Goal: Task Accomplishment & Management: Complete application form

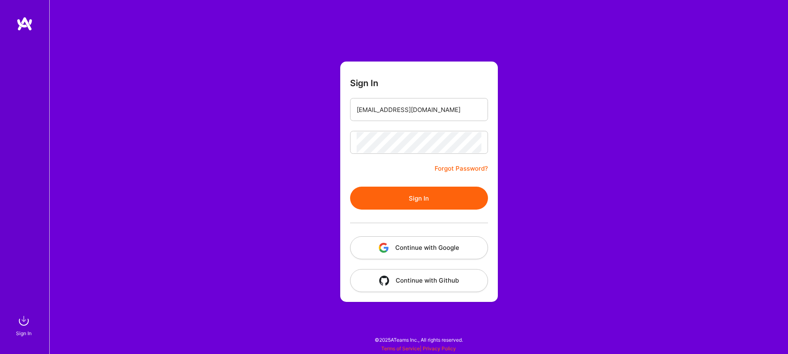
click at [394, 202] on button "Sign In" at bounding box center [419, 198] width 138 height 23
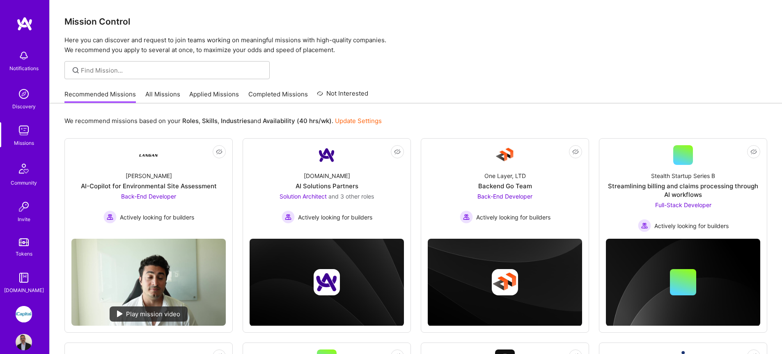
click at [171, 97] on link "All Missions" at bounding box center [162, 97] width 35 height 14
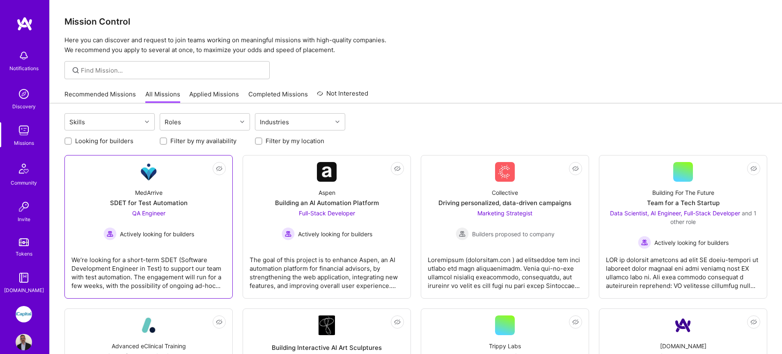
click at [210, 203] on div "MedArrive SDET for Test Automation QA Engineer Actively looking for builders" at bounding box center [148, 211] width 154 height 59
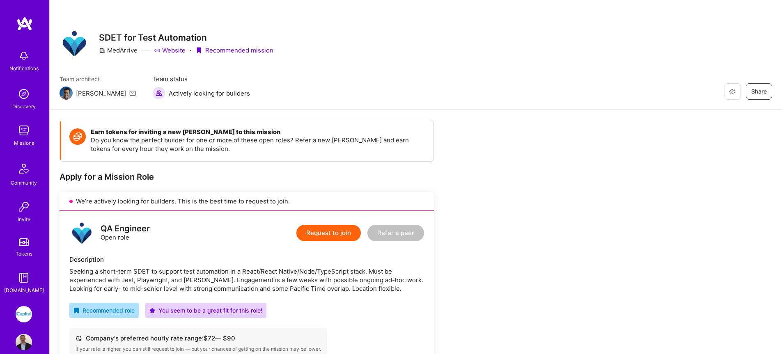
click at [320, 236] on button "Request to join" at bounding box center [328, 233] width 64 height 16
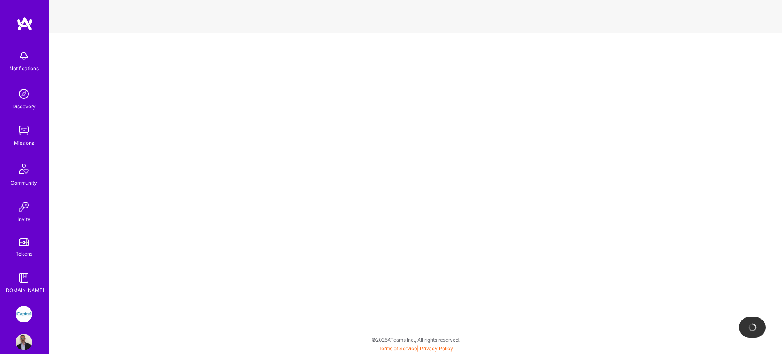
select select "CA"
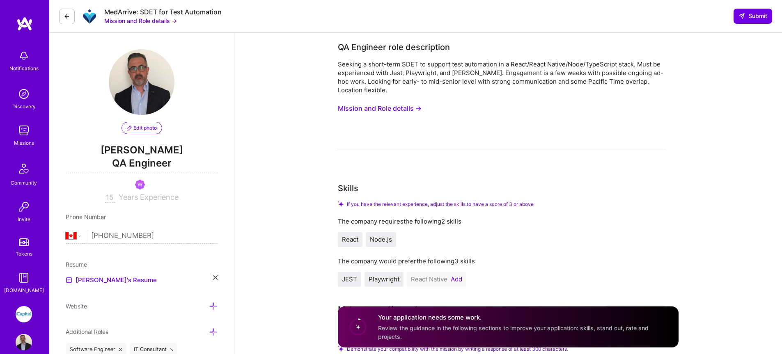
click at [385, 108] on button "Mission and Role details →" at bounding box center [380, 108] width 84 height 15
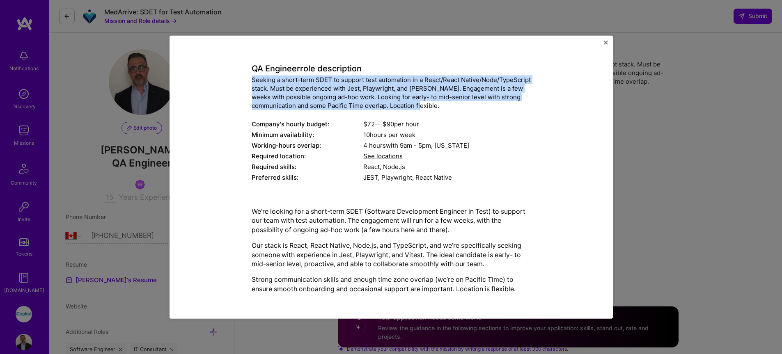
drag, startPoint x: 472, startPoint y: 103, endPoint x: 242, endPoint y: 83, distance: 230.9
click at [242, 83] on div "Mission Description and Role Details QA Engineer role description Seeking a sho…" at bounding box center [391, 162] width 406 height 276
copy div "Seeking a short-term SDET to support test automation in a React/React Native/No…"
click at [604, 45] on button "Close" at bounding box center [606, 44] width 4 height 9
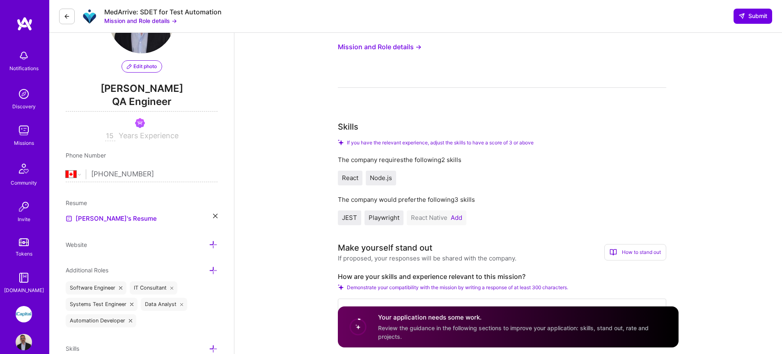
scroll to position [122, 0]
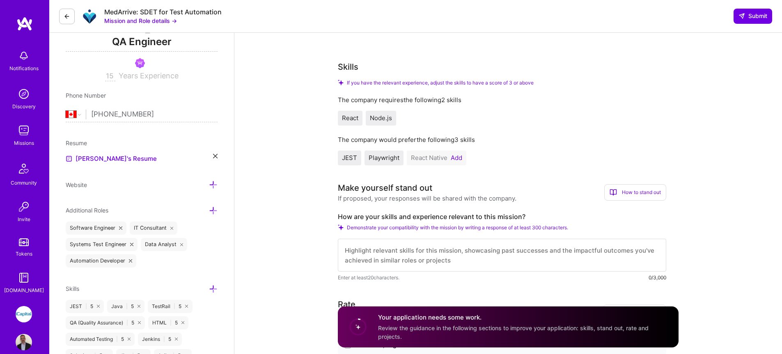
click at [357, 121] on span "React" at bounding box center [350, 118] width 16 height 8
click at [462, 159] on button "Add" at bounding box center [456, 158] width 11 height 7
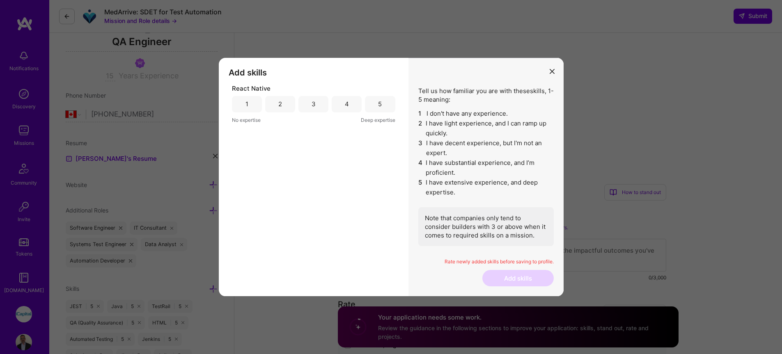
click at [343, 104] on div "4" at bounding box center [347, 104] width 30 height 16
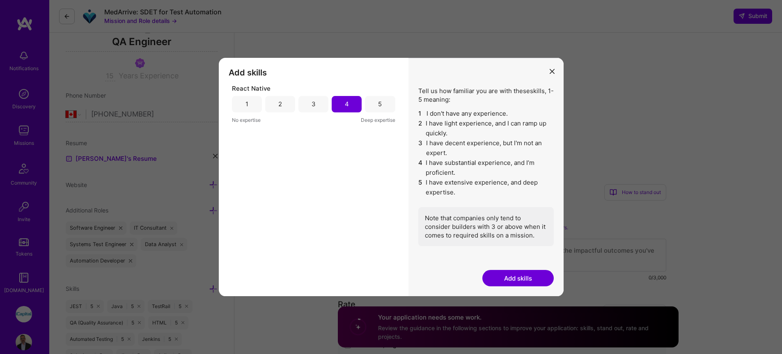
click at [505, 268] on div "Rate newly added skills before saving to profile." at bounding box center [485, 265] width 135 height 12
click at [508, 278] on button "Add skills" at bounding box center [517, 278] width 71 height 16
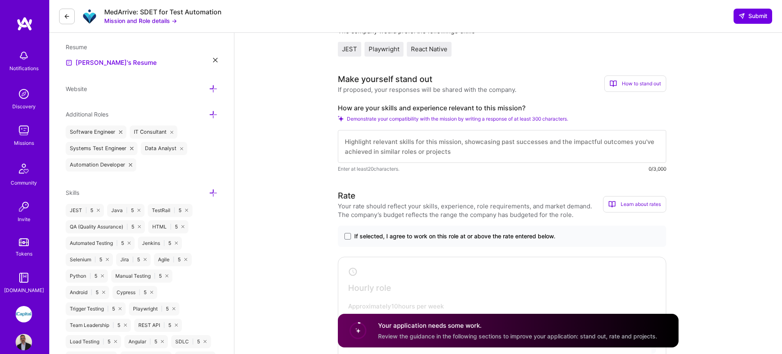
scroll to position [233, 0]
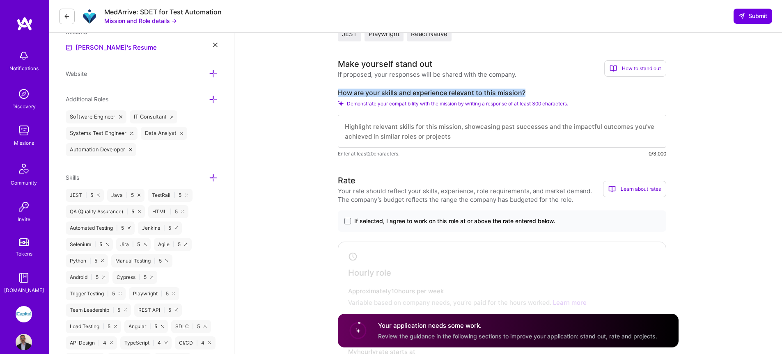
drag, startPoint x: 528, startPoint y: 92, endPoint x: 330, endPoint y: 96, distance: 198.4
copy label "How are your skills and experience relevant to this mission?"
click at [426, 132] on textarea at bounding box center [502, 131] width 328 height 33
paste textarea "[PERSON_NAME]’s skills and experience are highly relevant to this mission becau…"
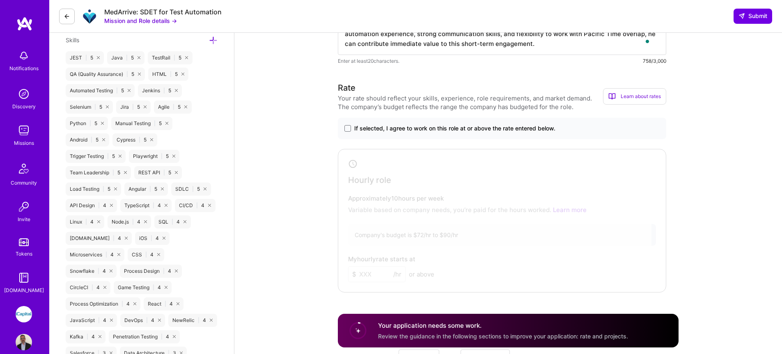
scroll to position [371, 0]
type textarea "[PERSON_NAME]’s skills and experience are highly relevant to this mission becau…"
click at [350, 131] on span at bounding box center [347, 128] width 7 height 7
click at [0, 0] on input "If selected, I agree to work on this role at or above the rate entered below." at bounding box center [0, 0] width 0 height 0
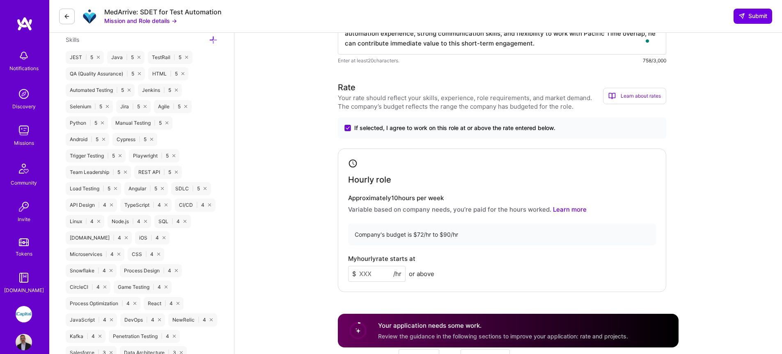
drag, startPoint x: 379, startPoint y: 274, endPoint x: 354, endPoint y: 273, distance: 25.5
click at [354, 273] on div "$ /hr" at bounding box center [376, 274] width 57 height 16
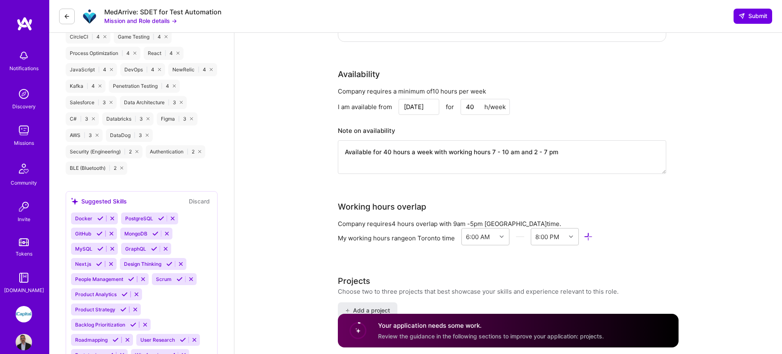
scroll to position [622, 0]
type input "80"
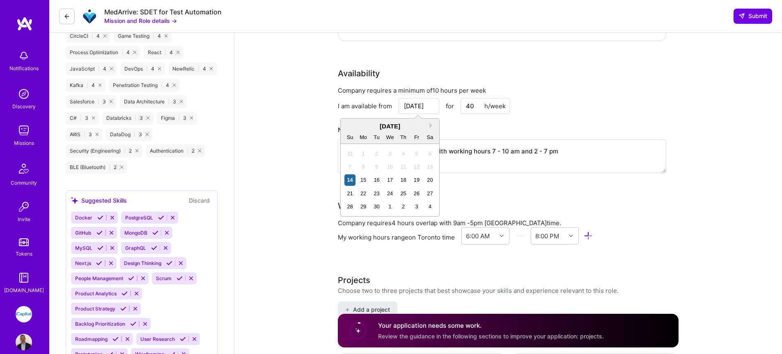
drag, startPoint x: 428, startPoint y: 108, endPoint x: 420, endPoint y: 108, distance: 8.2
click at [420, 108] on input "[DATE]" at bounding box center [419, 106] width 41 height 16
click at [367, 180] on div "15" at bounding box center [363, 180] width 11 height 11
type input "[DATE]"
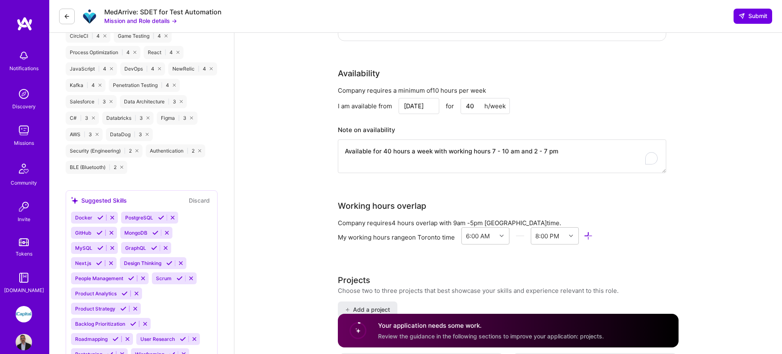
click at [419, 166] on textarea "Available for 40 hours a week with working hours 7 - 10 am and 2 - 7 pm" at bounding box center [502, 157] width 328 height 34
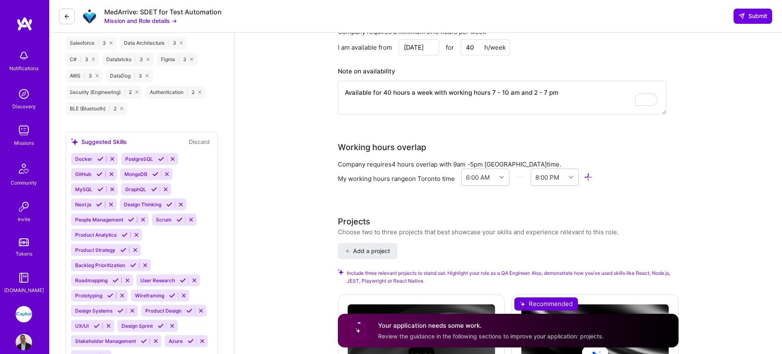
scroll to position [644, 0]
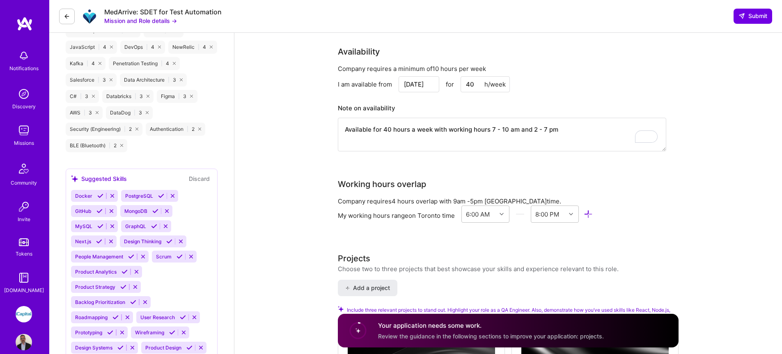
click at [531, 129] on textarea "Available for 40 hours a week with working hours 7 - 10 am and 2 - 7 pm" at bounding box center [502, 135] width 328 height 34
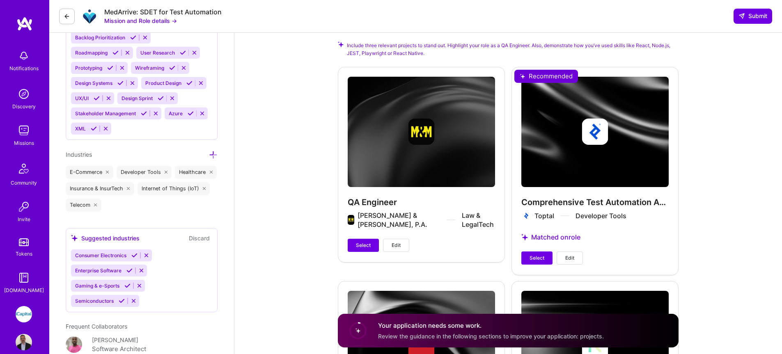
scroll to position [912, 0]
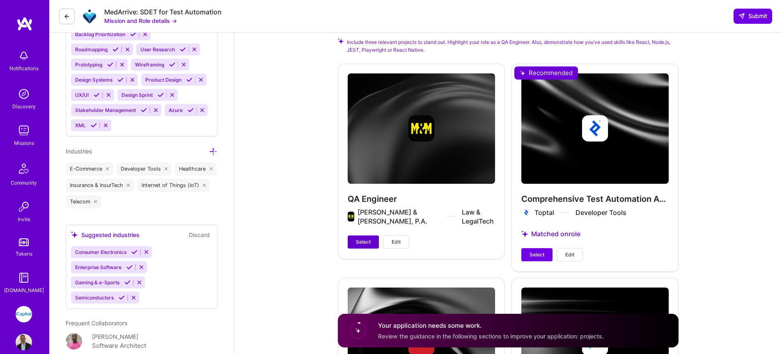
type textarea "Available for 40 hours a week with working hours 7 - 10 am and 12 - 7 pm"
click at [366, 241] on span "Select" at bounding box center [363, 242] width 15 height 7
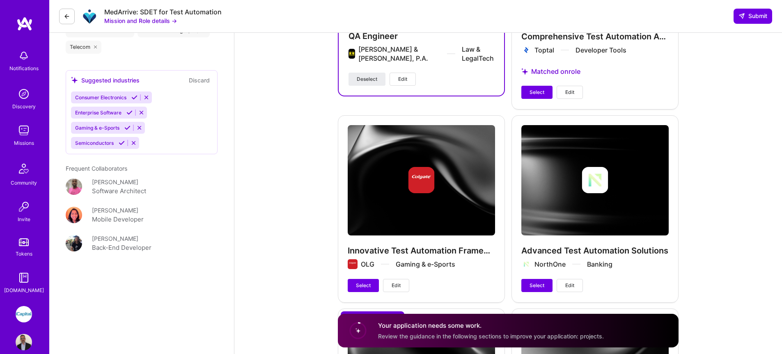
scroll to position [1153, 0]
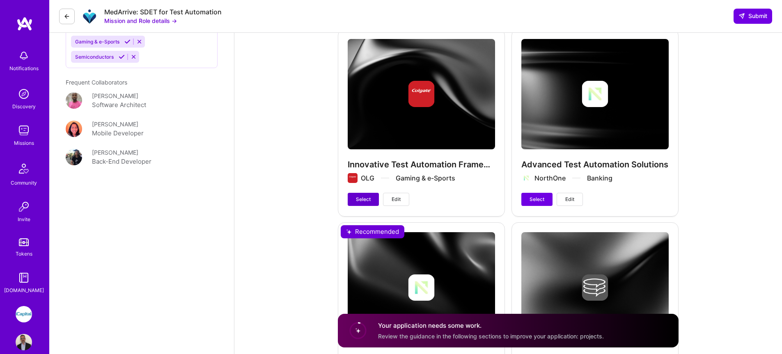
click at [374, 200] on button "Select" at bounding box center [363, 199] width 31 height 13
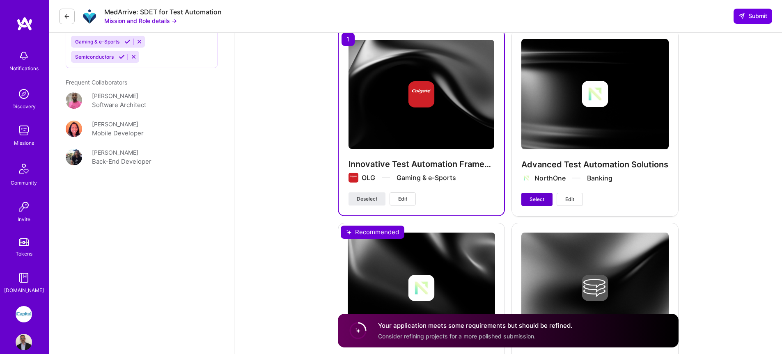
click at [543, 200] on span "Select" at bounding box center [537, 199] width 15 height 7
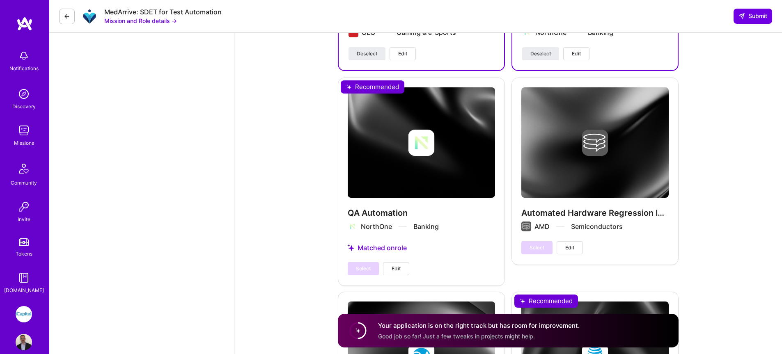
scroll to position [1244, 0]
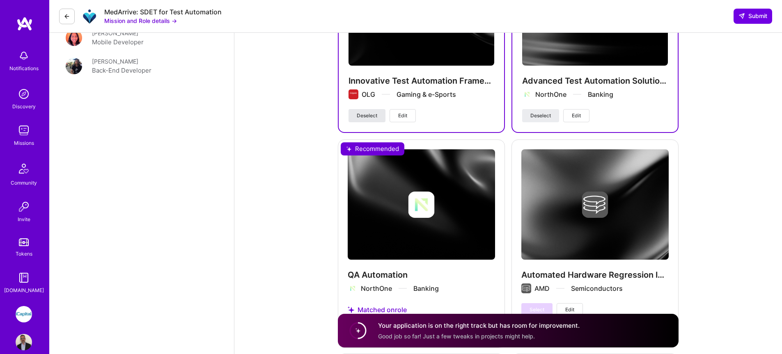
click at [370, 114] on span "Deselect" at bounding box center [367, 115] width 21 height 7
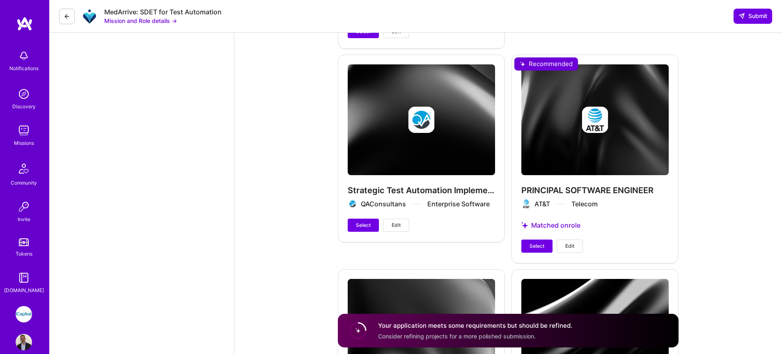
scroll to position [1548, 0]
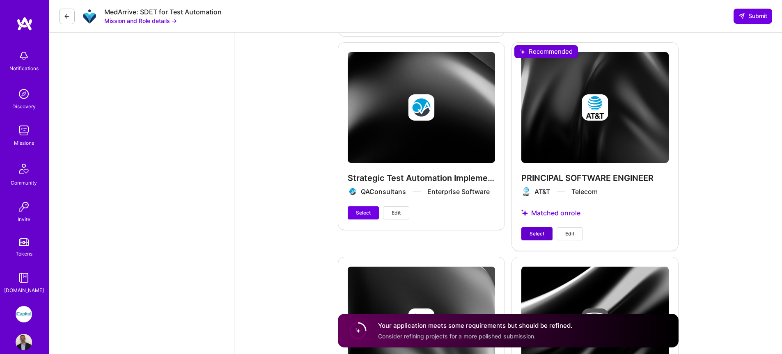
click at [544, 231] on span "Select" at bounding box center [537, 233] width 15 height 7
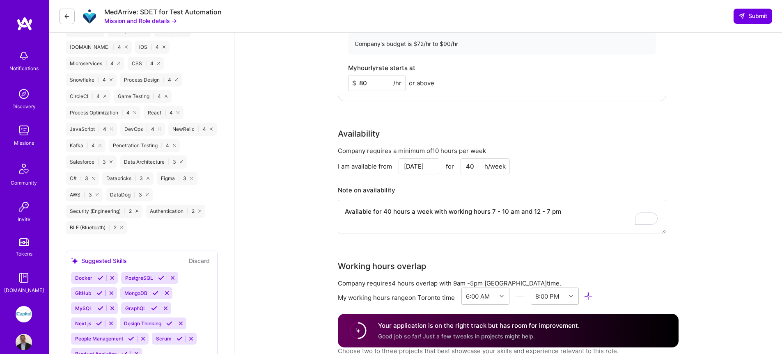
scroll to position [0, 0]
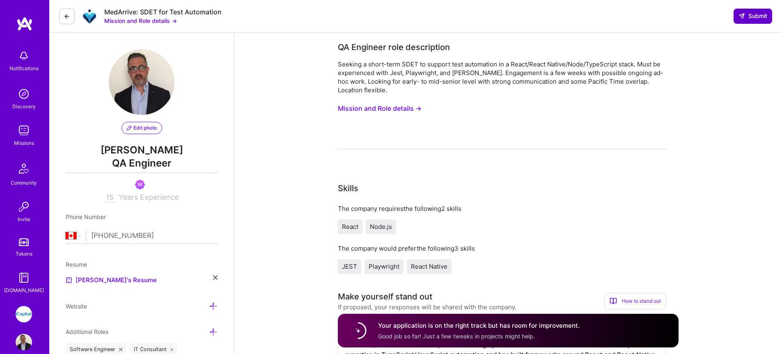
click at [753, 20] on span "Submit" at bounding box center [753, 16] width 29 height 8
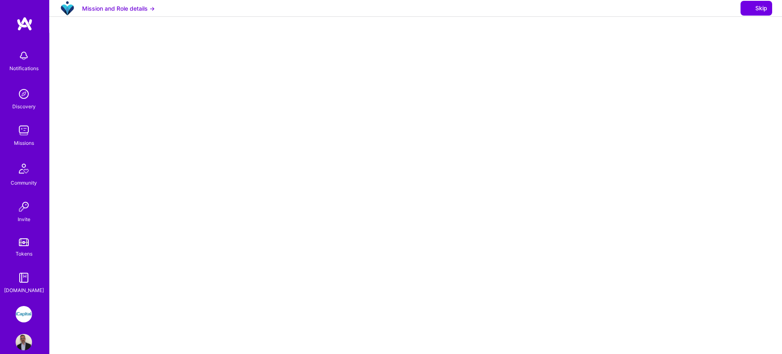
select select "CA"
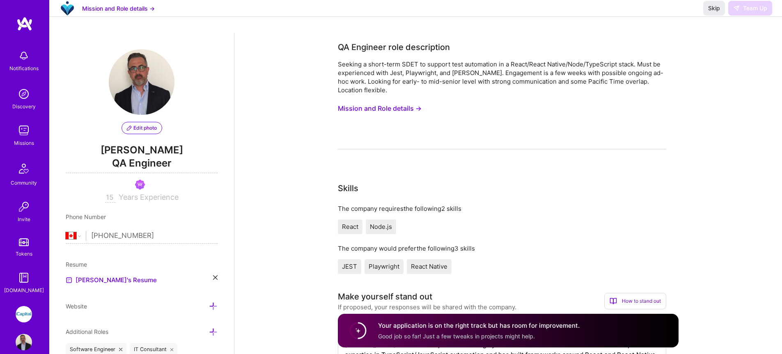
click at [435, 337] on span "Good job so far! Just a few tweaks in projects might help." at bounding box center [456, 336] width 157 height 7
click at [359, 332] on circle at bounding box center [358, 331] width 16 height 16
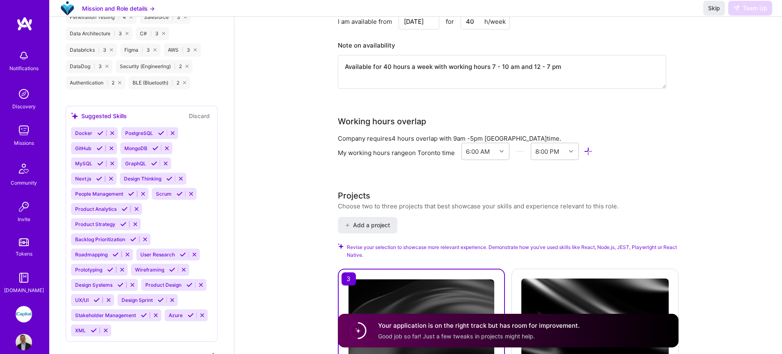
scroll to position [707, 0]
click at [756, 16] on div "Skip Team Up" at bounding box center [737, 8] width 69 height 15
click at [718, 12] on span "Skip" at bounding box center [714, 8] width 12 height 8
click at [711, 12] on span "Skip" at bounding box center [714, 8] width 12 height 8
click at [147, 13] on button "Mission and Role details →" at bounding box center [118, 8] width 73 height 9
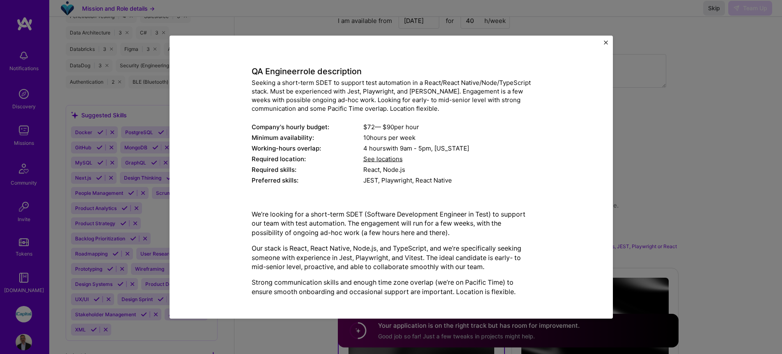
scroll to position [30, 0]
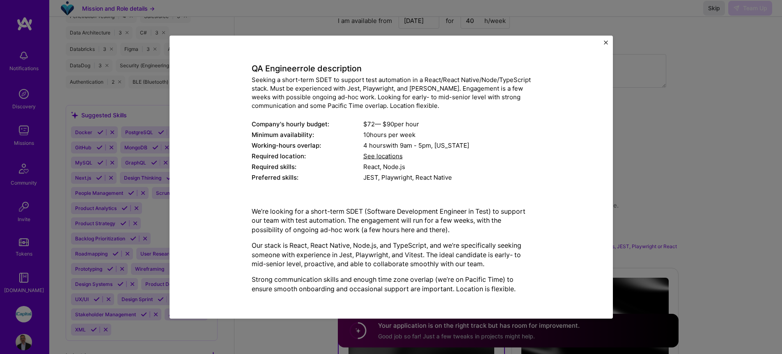
click at [609, 44] on div "Mission Description and Role Details QA Engineer role description Seeking a sho…" at bounding box center [391, 176] width 443 height 283
click at [607, 42] on div "Mission Description and Role Details QA Engineer role description Seeking a sho…" at bounding box center [391, 176] width 443 height 283
click at [606, 42] on img "Close" at bounding box center [606, 42] width 4 height 4
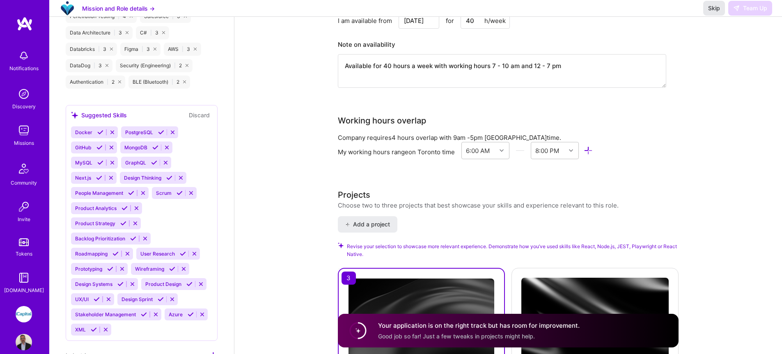
click at [712, 12] on span "Skip" at bounding box center [714, 8] width 12 height 8
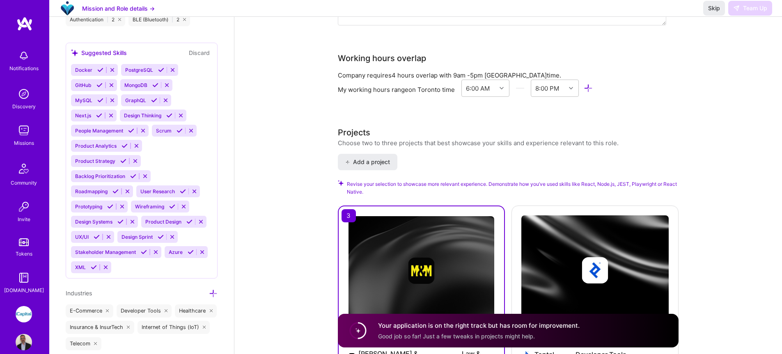
scroll to position [771, 0]
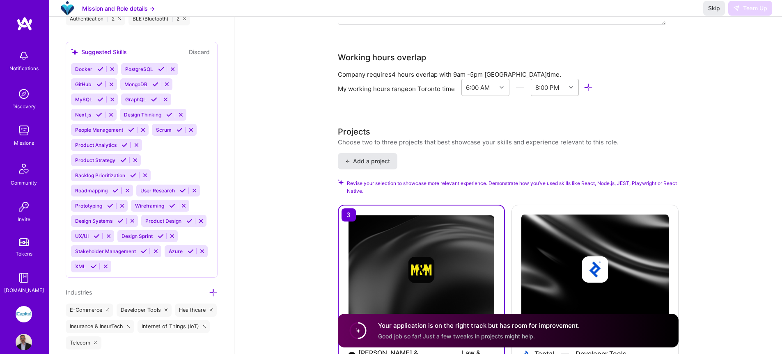
click at [379, 156] on button "Add a project" at bounding box center [368, 161] width 60 height 16
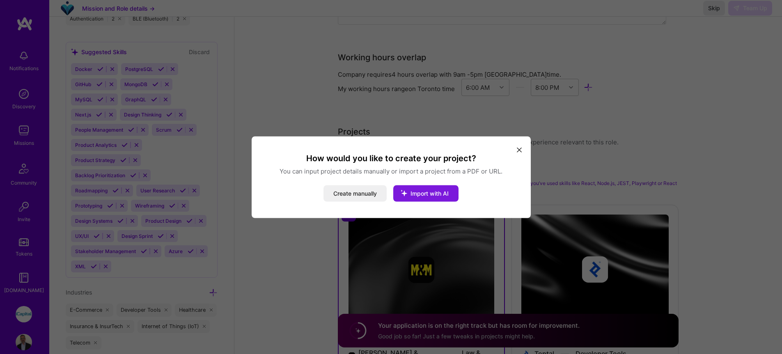
click at [411, 196] on icon "modal" at bounding box center [403, 192] width 21 height 21
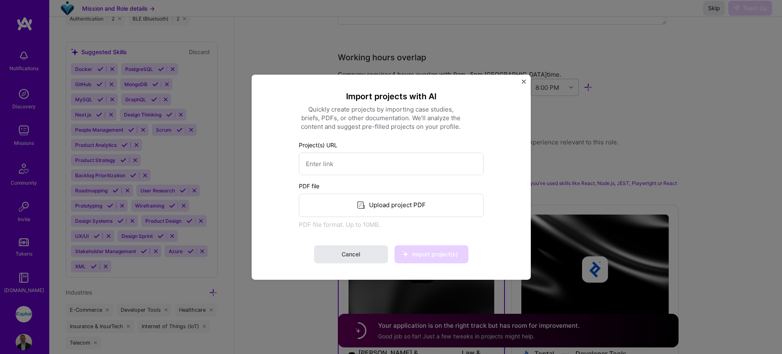
click at [367, 249] on button "Cancel" at bounding box center [351, 255] width 74 height 18
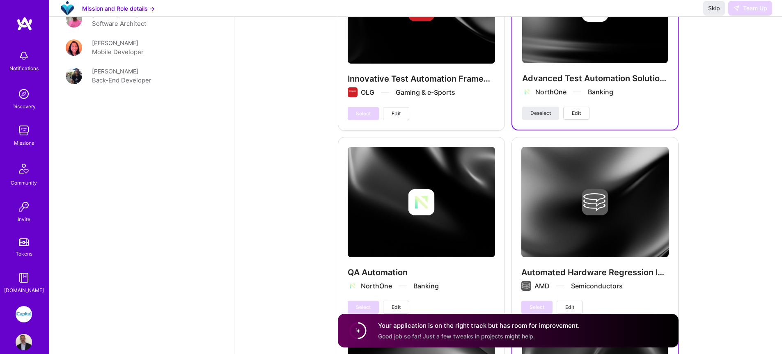
scroll to position [1428, 0]
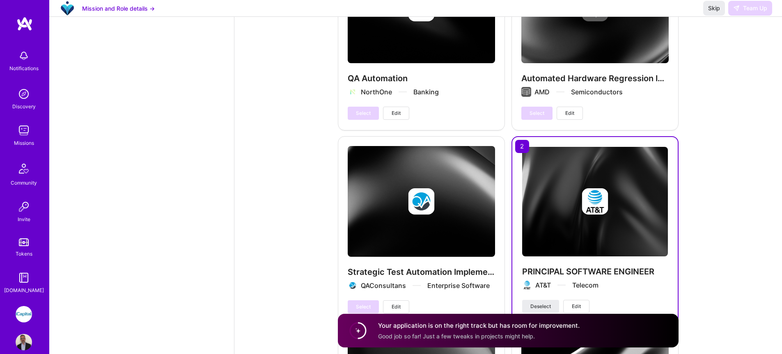
click at [360, 328] on circle at bounding box center [358, 331] width 16 height 16
drag, startPoint x: 425, startPoint y: 331, endPoint x: 433, endPoint y: 329, distance: 8.5
click at [425, 331] on div "Your application is on the right track but has room for improvement. Good job s…" at bounding box center [479, 331] width 202 height 19
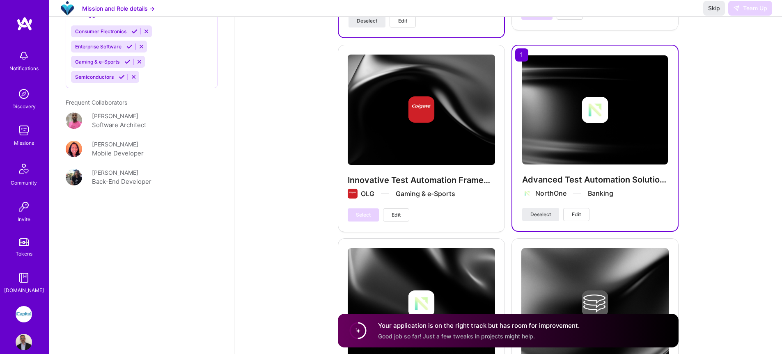
scroll to position [0, 0]
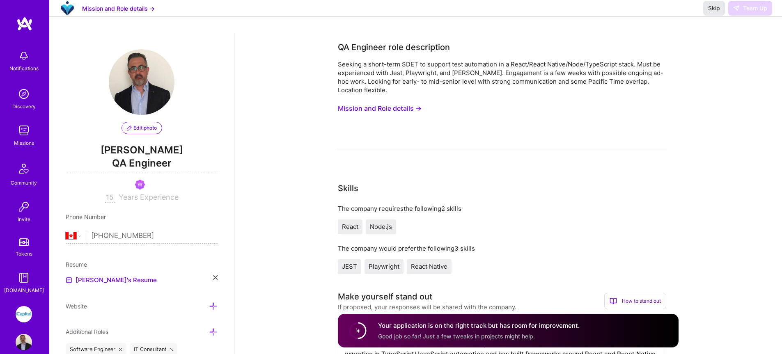
click at [714, 12] on span "Skip" at bounding box center [714, 8] width 12 height 8
click at [713, 12] on span "Skip" at bounding box center [714, 8] width 12 height 8
click at [16, 135] on img at bounding box center [24, 130] width 16 height 16
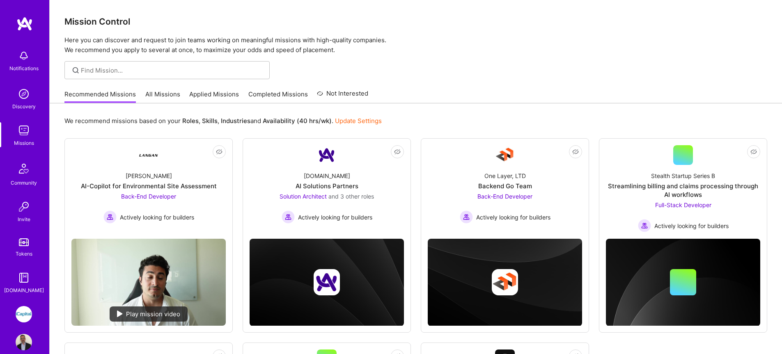
click at [253, 96] on link "Completed Missions" at bounding box center [278, 97] width 60 height 14
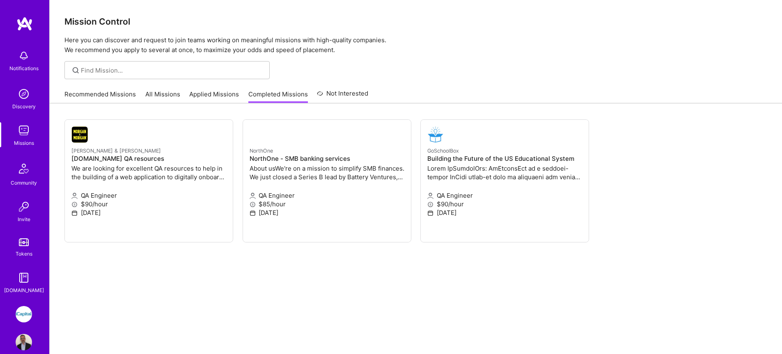
click at [197, 93] on link "Applied Missions" at bounding box center [214, 97] width 50 height 14
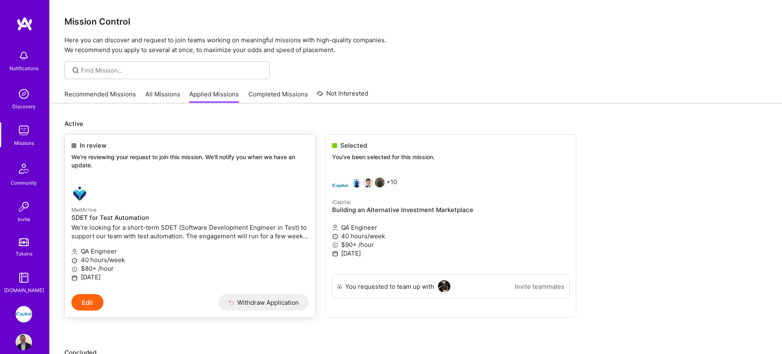
click at [192, 179] on link "MedArrive SDET for Test Automation We’re looking for a short-term SDET (Softwar…" at bounding box center [190, 236] width 250 height 115
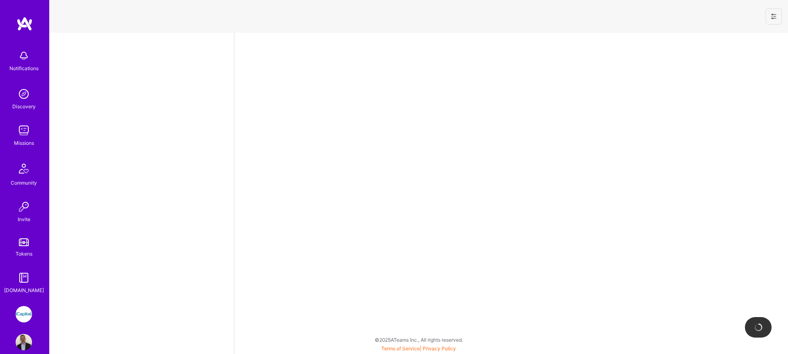
select select "CA"
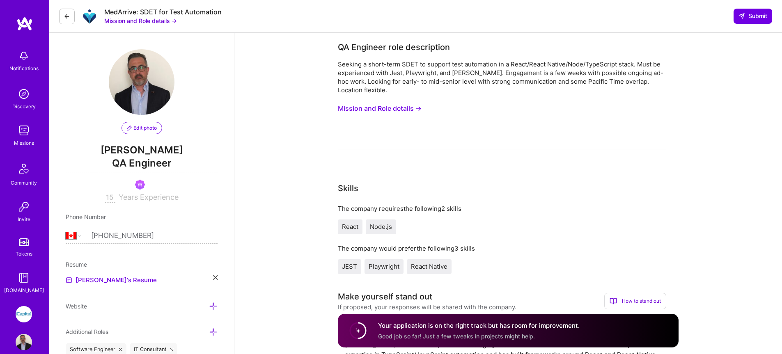
click at [348, 108] on button "Mission and Role details →" at bounding box center [380, 108] width 84 height 15
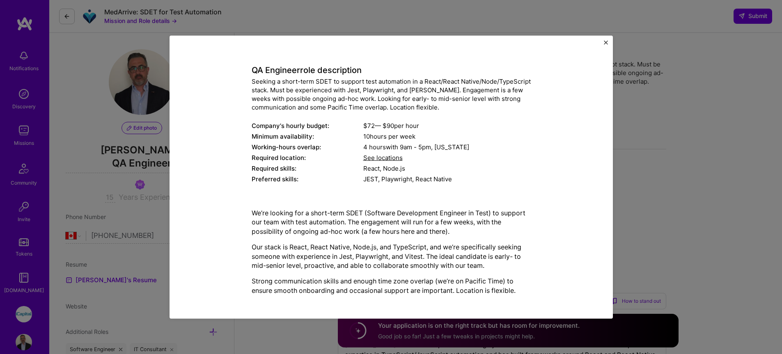
scroll to position [30, 0]
click at [605, 42] on img "Close" at bounding box center [606, 42] width 4 height 4
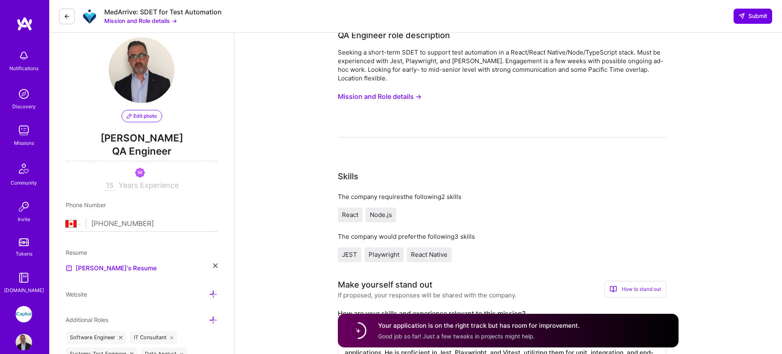
scroll to position [0, 0]
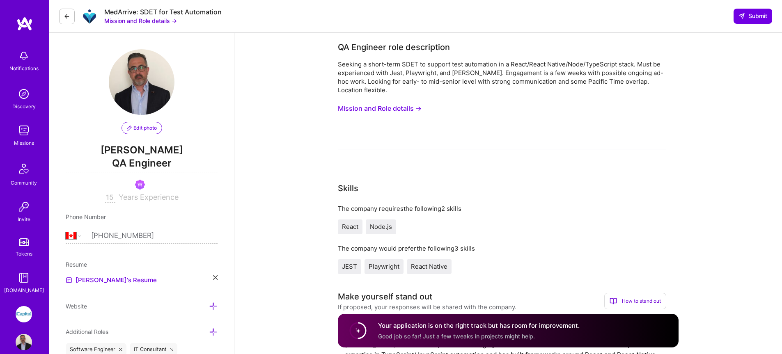
click at [64, 16] on icon at bounding box center [67, 16] width 7 height 7
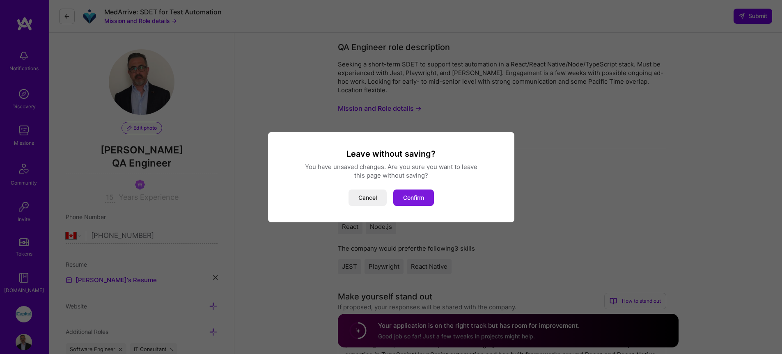
click at [418, 199] on button "Confirm" at bounding box center [413, 198] width 41 height 16
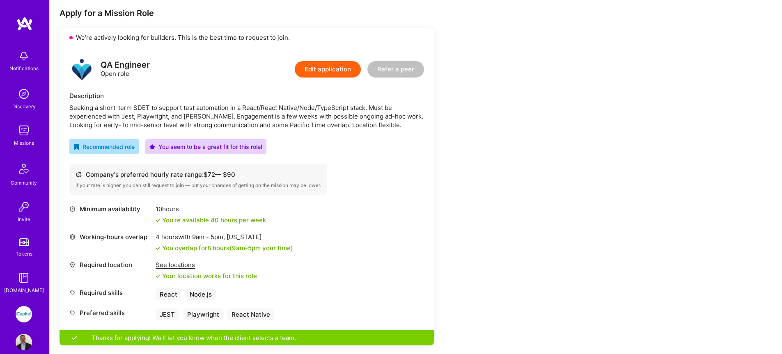
scroll to position [182, 0]
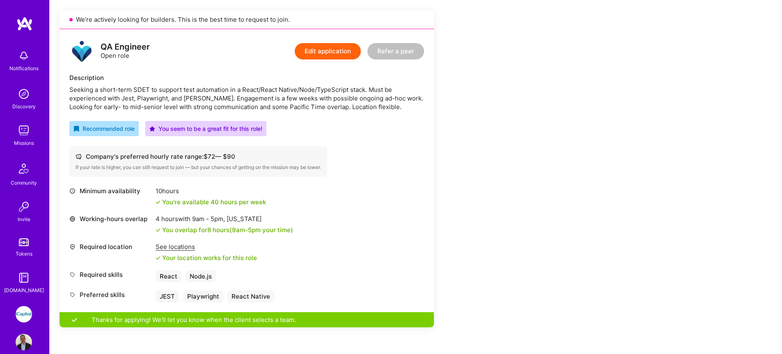
click at [18, 131] on img at bounding box center [24, 130] width 16 height 16
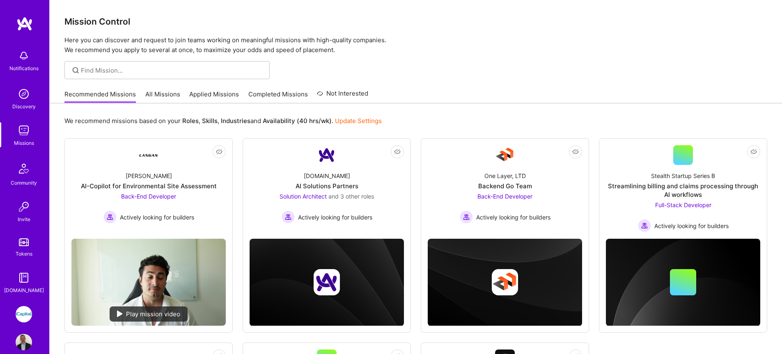
click at [152, 95] on link "All Missions" at bounding box center [162, 97] width 35 height 14
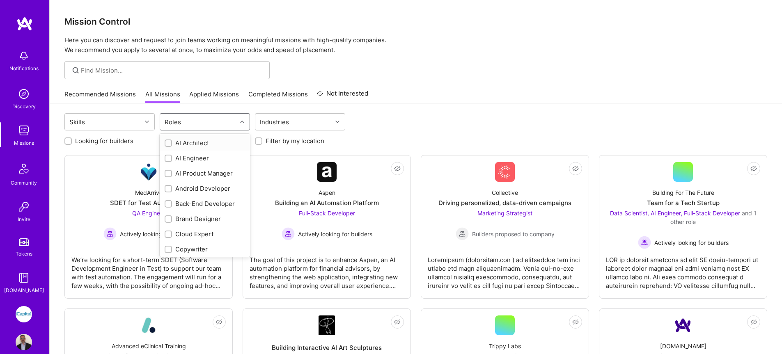
click at [200, 127] on div "Roles" at bounding box center [198, 122] width 77 height 16
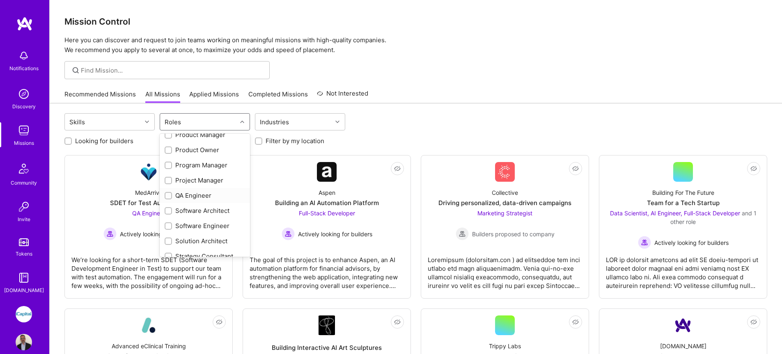
click at [187, 193] on div "QA Engineer" at bounding box center [205, 195] width 80 height 9
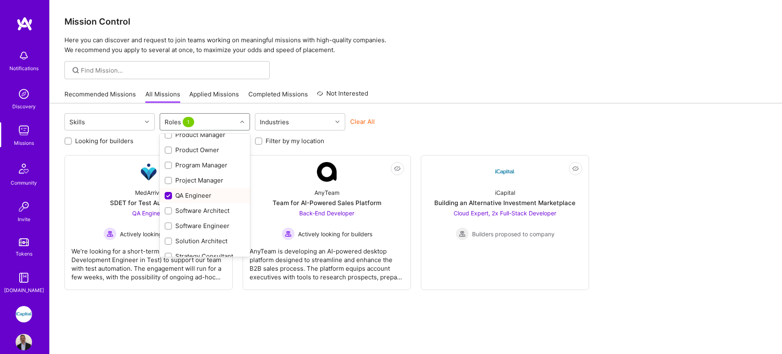
click at [197, 195] on div "QA Engineer" at bounding box center [205, 195] width 80 height 9
checkbox input "false"
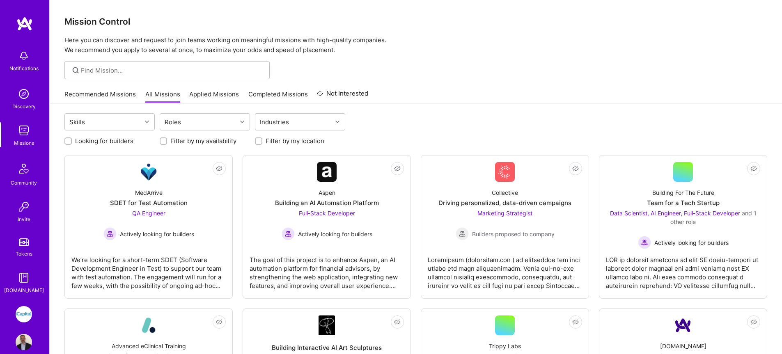
click at [311, 67] on div at bounding box center [416, 70] width 733 height 18
click at [25, 129] on img at bounding box center [24, 130] width 16 height 16
